Goal: Transaction & Acquisition: Purchase product/service

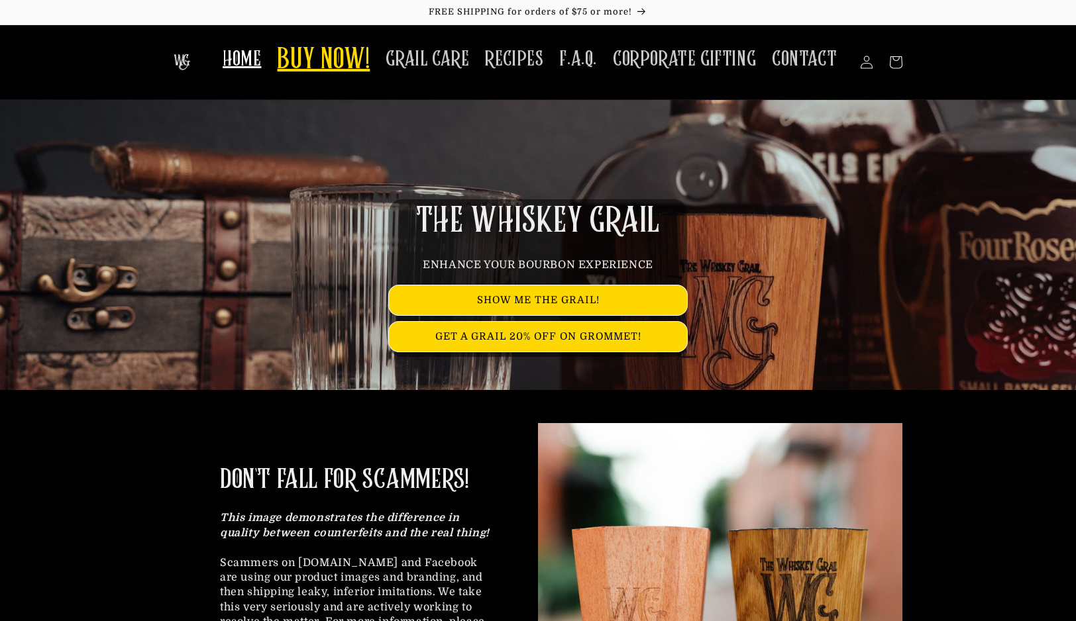
click at [329, 49] on span "BUY NOW!" at bounding box center [323, 60] width 93 height 36
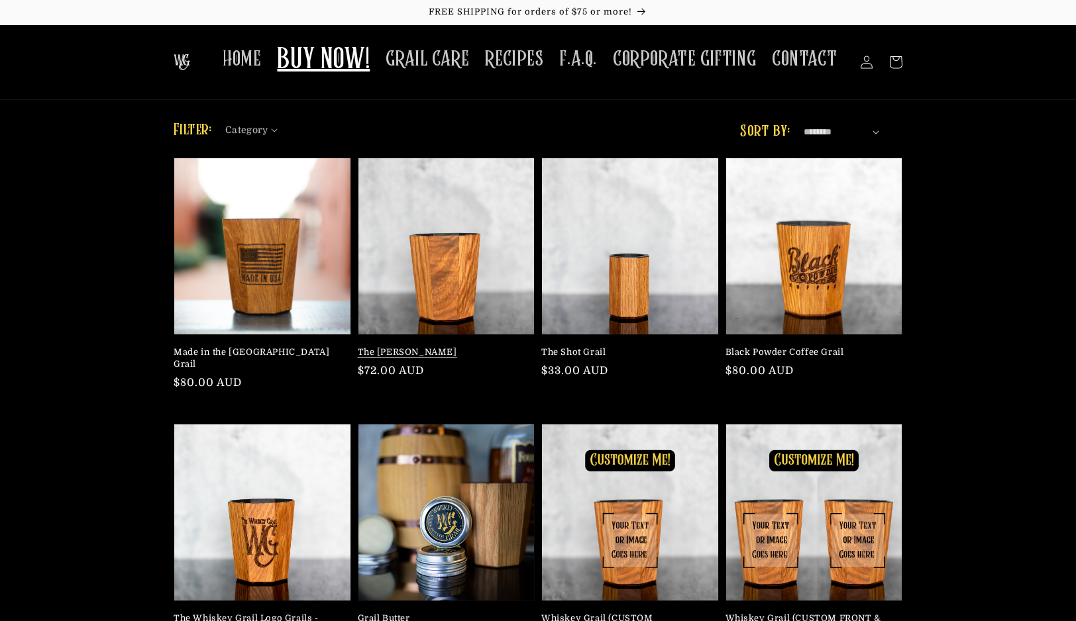
click at [463, 346] on link "The [PERSON_NAME]" at bounding box center [443, 352] width 170 height 12
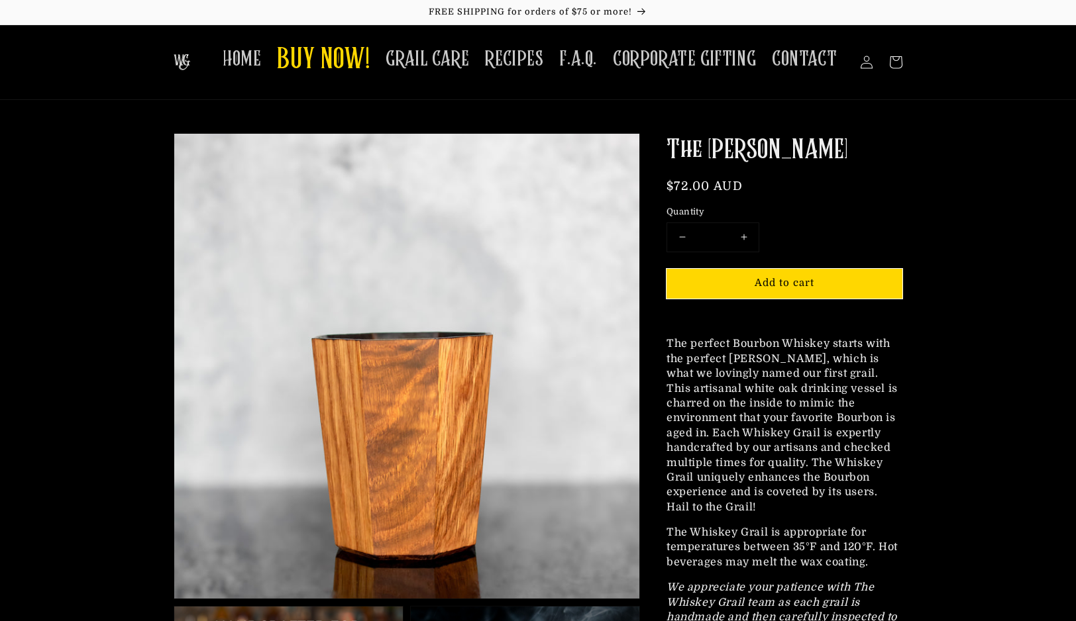
click at [819, 176] on div "The Mash Bill Regular price $72.00 AUD Regular price Sale price $72.00 AUD Unit…" at bounding box center [784, 399] width 236 height 532
click at [724, 185] on span "$72.00 AUD" at bounding box center [704, 186] width 76 height 13
